Goal: Task Accomplishment & Management: Manage account settings

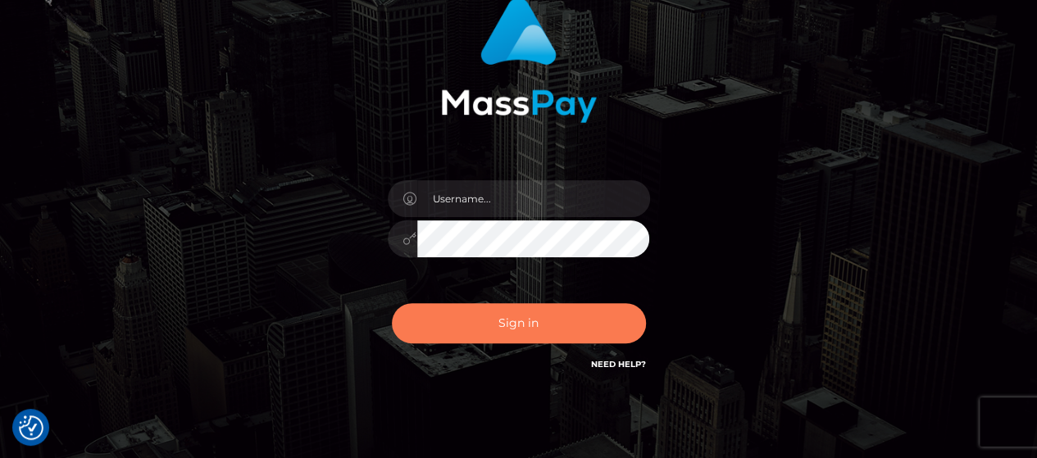
scroll to position [164, 0]
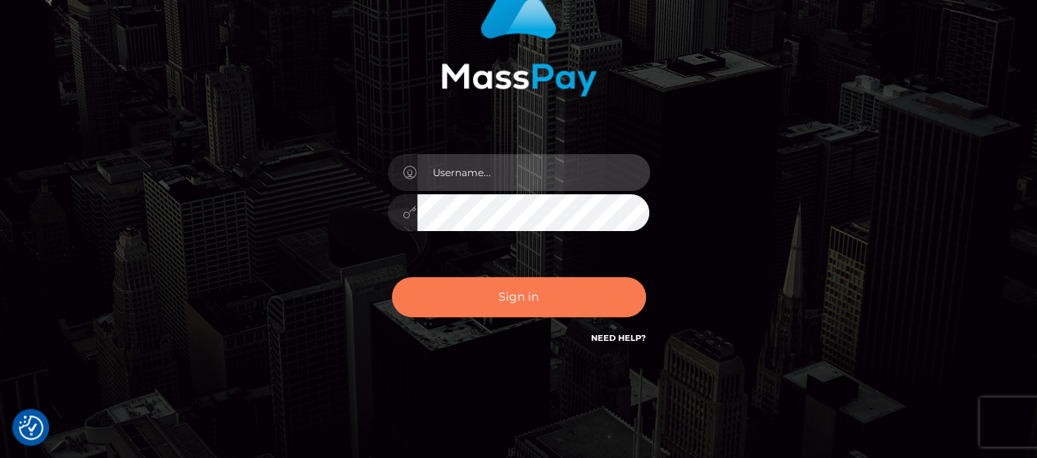
type input "Gabriel.Silversocial"
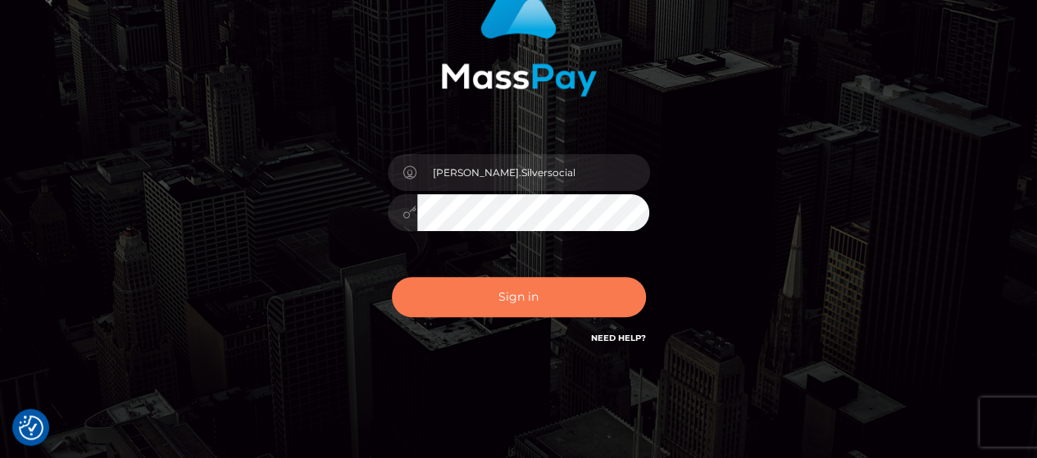
click at [525, 289] on button "Sign in" at bounding box center [519, 297] width 254 height 40
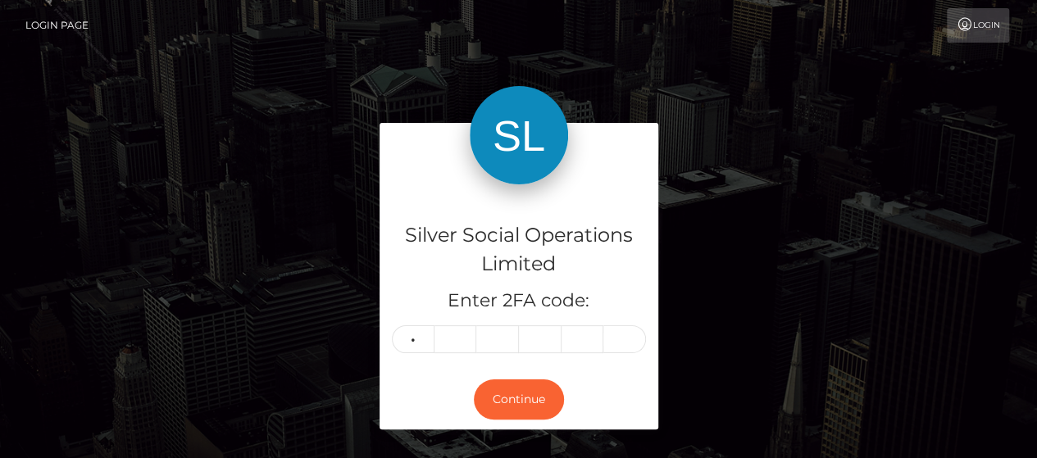
type input "0"
type input "5"
type input "2"
type input "1"
type input "0"
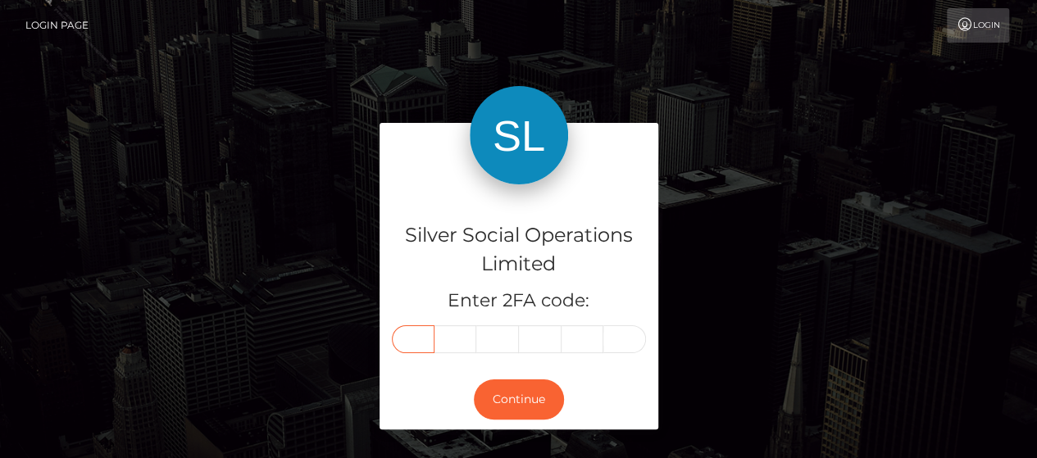
type input "0"
type input "5"
type input "4"
type input "2"
type input "1"
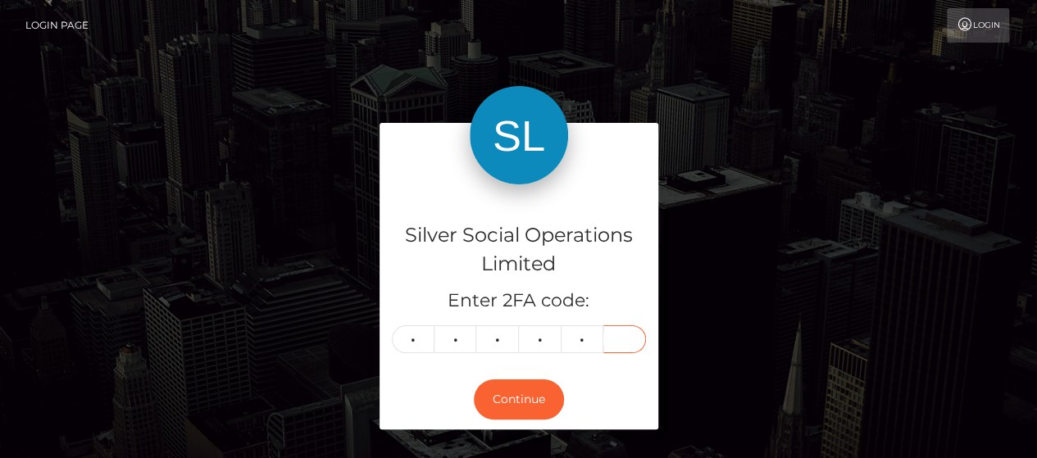
type input "0"
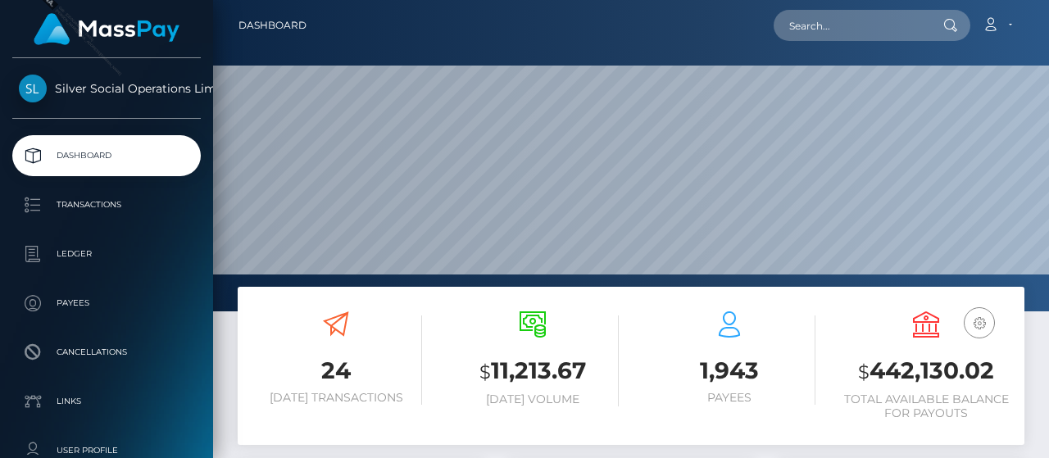
scroll to position [290, 246]
drag, startPoint x: 876, startPoint y: 370, endPoint x: 1001, endPoint y: 371, distance: 125.4
click at [1001, 371] on h3 "$ 442,130.02" at bounding box center [926, 372] width 172 height 34
copy h3 "442,130.02"
